Goal: Task Accomplishment & Management: Manage account settings

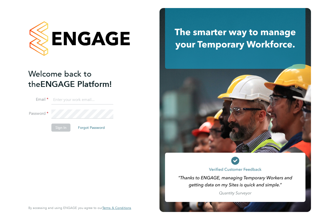
click at [97, 100] on input at bounding box center [82, 99] width 62 height 9
type input "karen.marcelline@ncclondon.ac.uk"
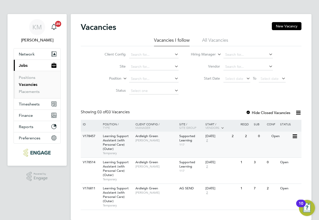
click at [290, 136] on div "Open" at bounding box center [281, 135] width 22 height 9
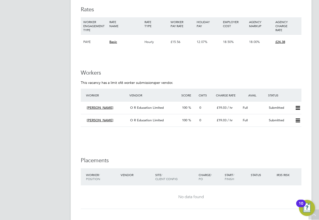
scroll to position [978, 0]
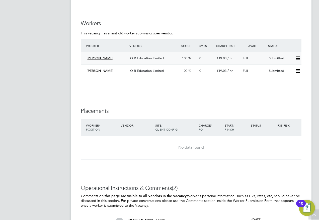
click at [295, 57] on icon at bounding box center [298, 58] width 6 height 4
click at [289, 67] on li "Offer" at bounding box center [291, 68] width 18 height 7
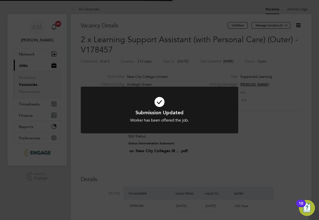
scroll to position [15, 35]
click at [262, 96] on div "Submission Updated Worker has been offered the job. Cancel Okay" at bounding box center [159, 110] width 319 height 220
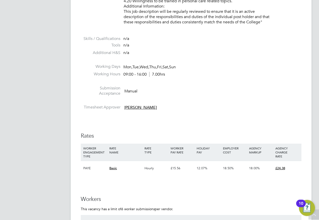
scroll to position [878, 0]
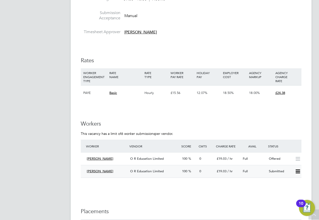
click at [296, 171] on icon at bounding box center [298, 171] width 6 height 4
click at [293, 181] on li "Offer" at bounding box center [291, 181] width 18 height 7
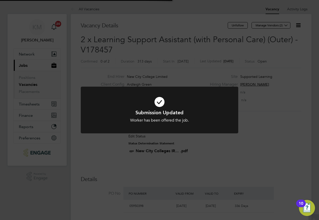
scroll to position [15, 35]
click at [271, 130] on div "Submission Updated Worker has been offered the job. Cancel Okay" at bounding box center [159, 110] width 319 height 220
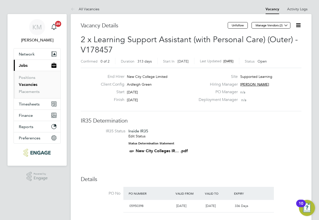
click at [84, 8] on link "All Vacancies" at bounding box center [85, 9] width 29 height 5
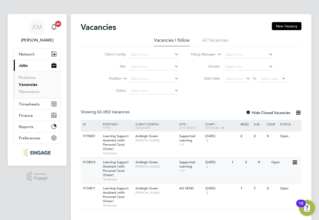
click at [293, 162] on icon at bounding box center [294, 162] width 5 height 6
click at [285, 173] on li "View Details" at bounding box center [282, 173] width 29 height 7
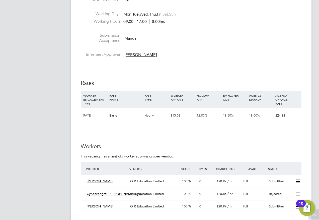
scroll to position [903, 0]
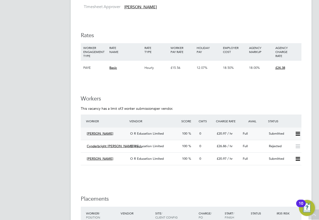
click at [295, 134] on icon at bounding box center [298, 134] width 6 height 4
click at [292, 144] on li "Offer" at bounding box center [291, 144] width 18 height 7
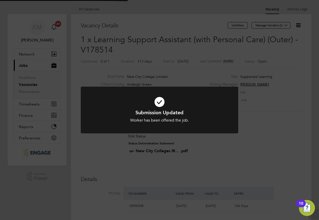
scroll to position [15, 35]
click at [283, 138] on div "Submission Updated Worker has been offered the job. Cancel Okay" at bounding box center [159, 110] width 319 height 220
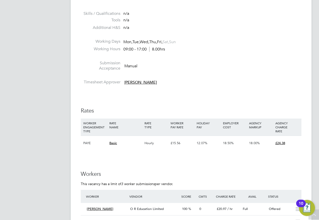
scroll to position [903, 0]
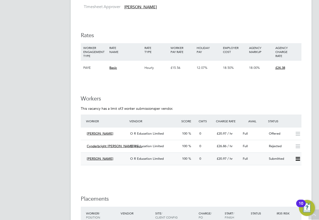
click at [296, 158] on icon at bounding box center [298, 159] width 6 height 4
click at [289, 168] on li "Offer" at bounding box center [291, 169] width 18 height 7
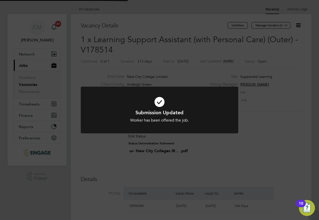
scroll to position [3, 3]
click at [268, 121] on div "Submission Updated Worker has been offered the job. Cancel Okay" at bounding box center [159, 110] width 319 height 220
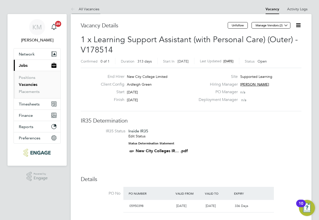
click at [91, 9] on link "All Vacancies" at bounding box center [85, 9] width 29 height 5
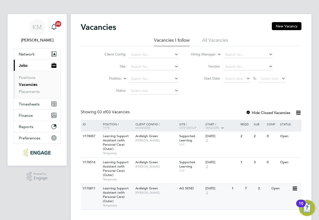
click at [296, 189] on icon at bounding box center [294, 188] width 5 height 6
click at [284, 198] on li "View Details" at bounding box center [282, 199] width 29 height 7
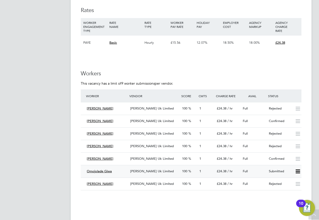
click at [296, 171] on icon at bounding box center [298, 171] width 6 height 4
click at [294, 180] on li "Offer" at bounding box center [291, 181] width 18 height 7
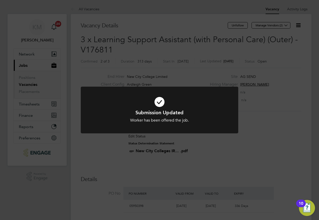
click at [268, 153] on div "Submission Updated Worker has been offered the job. Cancel Okay" at bounding box center [159, 110] width 319 height 220
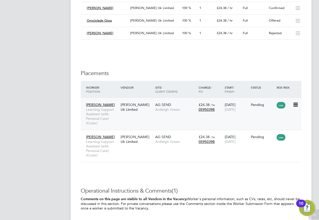
click at [294, 106] on icon at bounding box center [295, 105] width 5 height 6
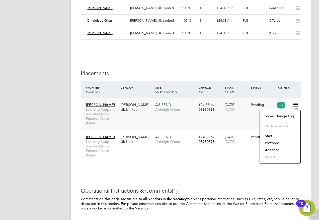
click at [294, 106] on icon at bounding box center [295, 105] width 5 height 6
